Goal: Information Seeking & Learning: Learn about a topic

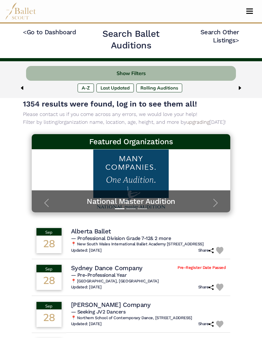
click at [242, 88] on img at bounding box center [239, 88] width 5 height 5
click at [205, 71] on button "Show Filters" at bounding box center [131, 73] width 210 height 15
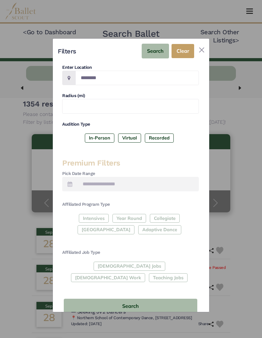
scroll to position [46, 0]
click at [94, 215] on div "Intensives Year Round Collegiate Post High School Adaptive Dance" at bounding box center [130, 226] width 137 height 23
click at [101, 215] on div "Intensives Year Round Collegiate Post High School Adaptive Dance" at bounding box center [130, 226] width 137 height 23
click at [105, 134] on label "In-Person" at bounding box center [100, 138] width 30 height 9
click at [97, 215] on div "Intensives Year Round Collegiate Post High School Adaptive Dance" at bounding box center [130, 226] width 137 height 23
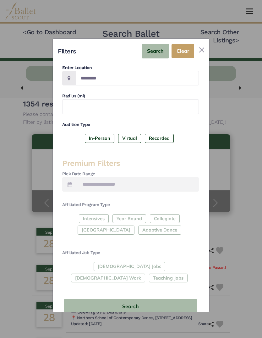
click at [159, 299] on button "Search" at bounding box center [131, 306] width 134 height 15
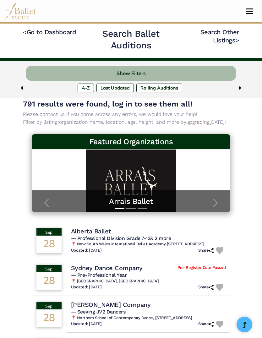
click at [139, 70] on button "Show Filters" at bounding box center [131, 73] width 210 height 15
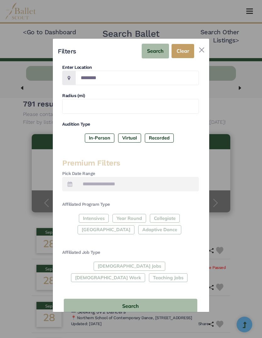
scroll to position [46, 0]
click at [121, 220] on div "Intensives Year Round Collegiate Post High School Adaptive Dance" at bounding box center [130, 226] width 137 height 23
click at [180, 299] on button "Search" at bounding box center [131, 306] width 134 height 15
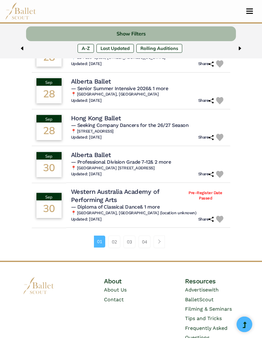
scroll to position [334, 0]
click at [162, 248] on link "Page navigation example" at bounding box center [159, 242] width 11 height 13
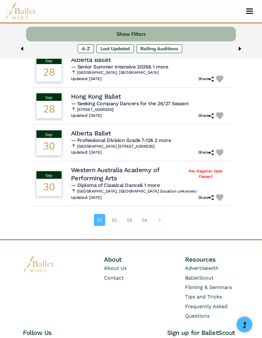
click at [115, 227] on link "02" at bounding box center [115, 220] width 12 height 13
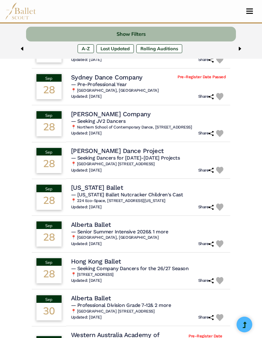
scroll to position [189, 0]
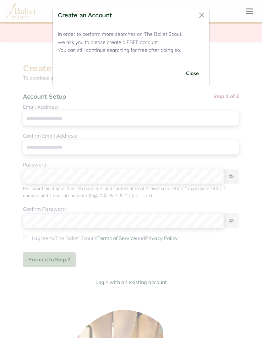
click at [206, 14] on button "Close" at bounding box center [202, 15] width 10 height 10
click at [202, 13] on button "Close" at bounding box center [202, 15] width 10 height 10
